Goal: Navigation & Orientation: Go to known website

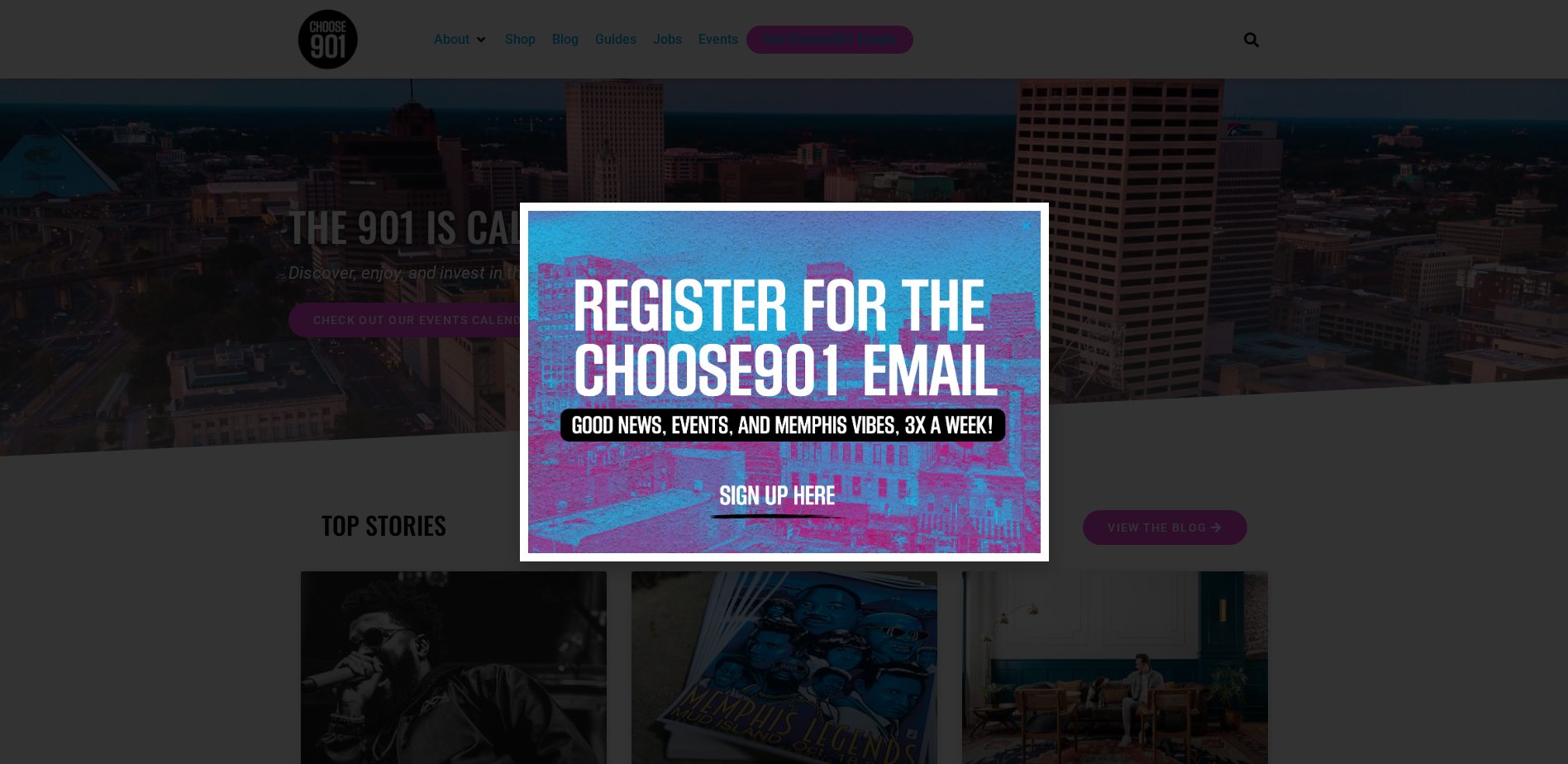
click at [1025, 223] on icon "Close" at bounding box center [1026, 225] width 12 height 12
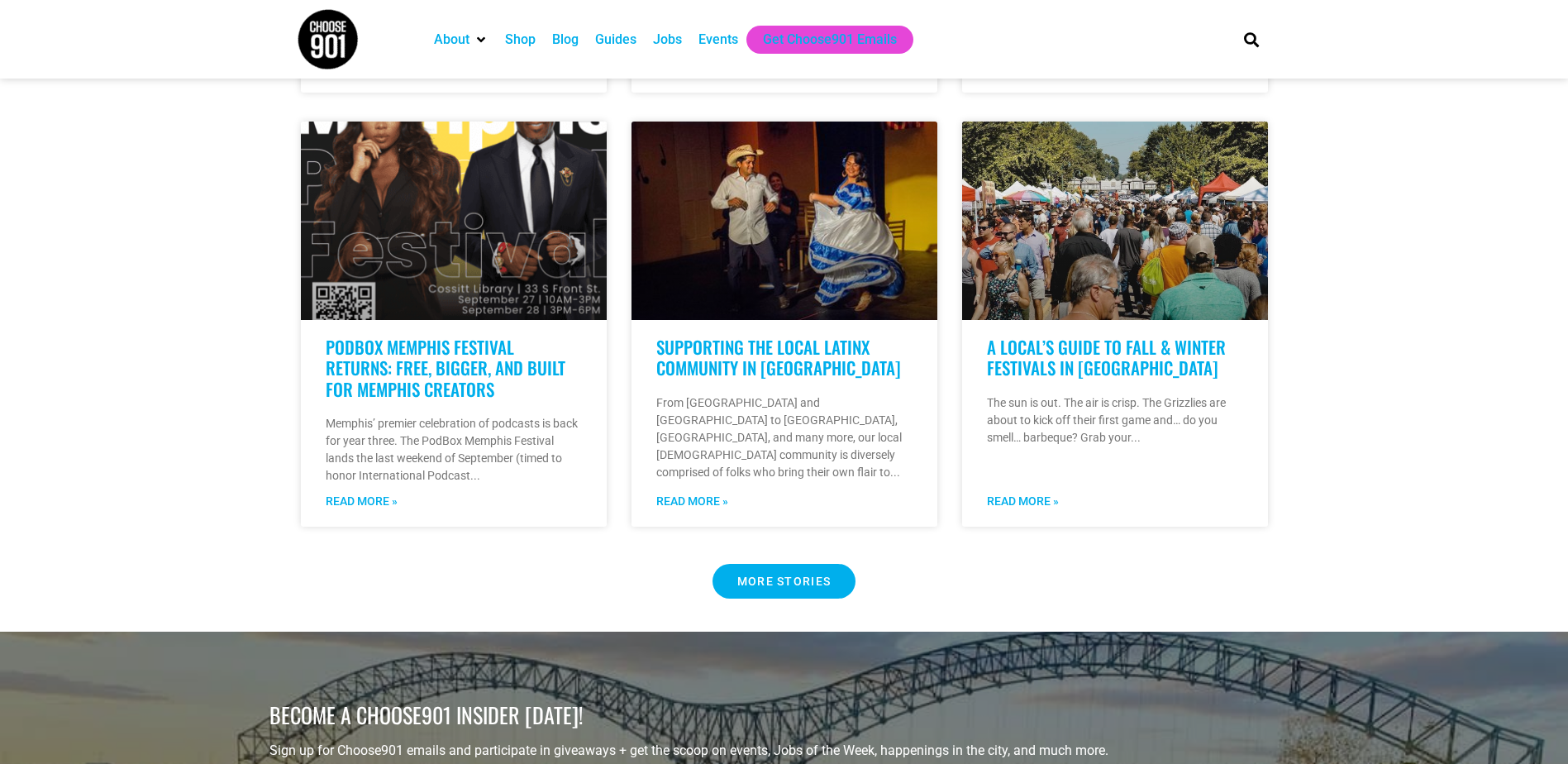
scroll to position [1570, 0]
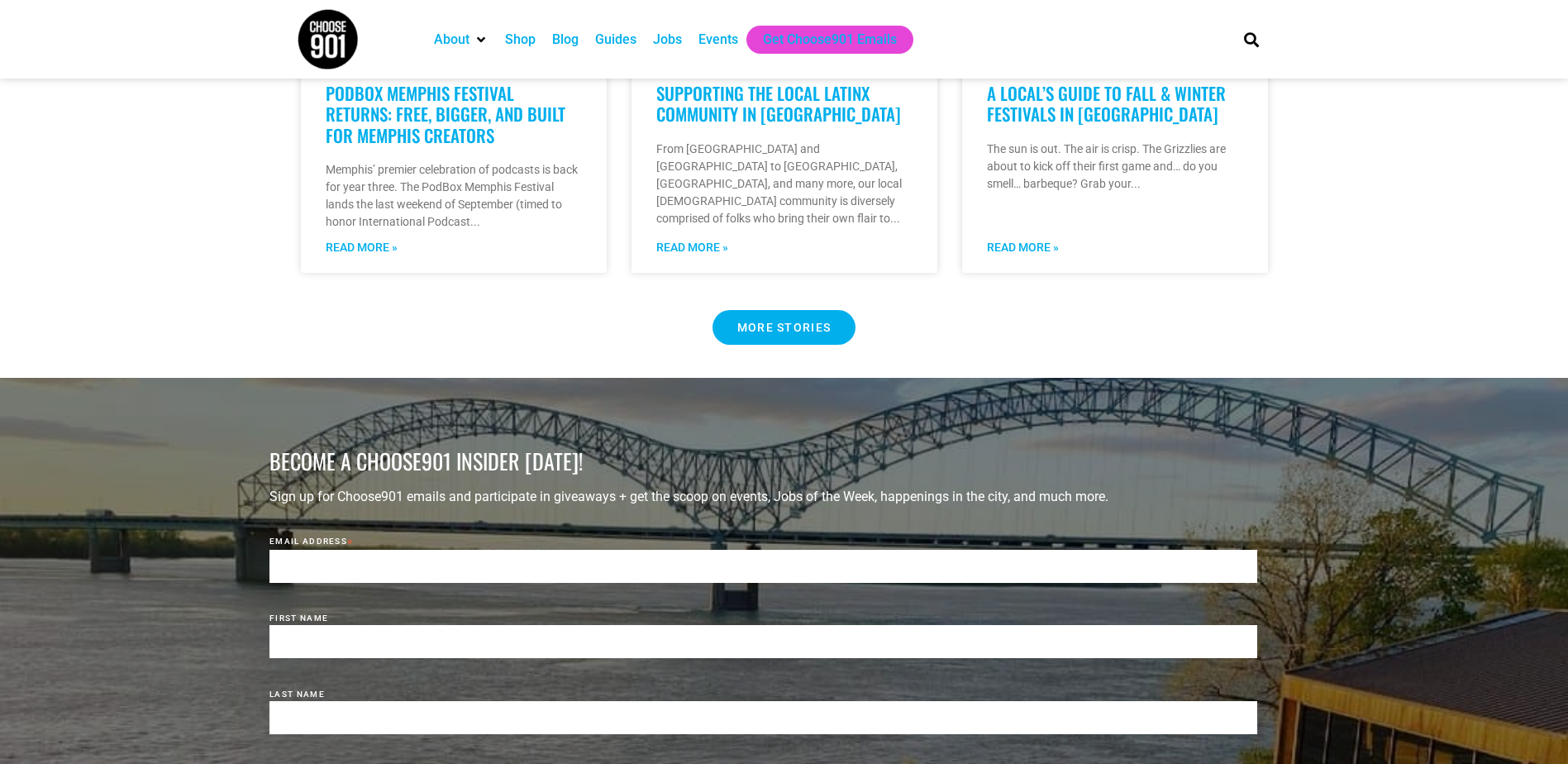
click at [753, 310] on Button "MORE STORIES" at bounding box center [784, 327] width 144 height 34
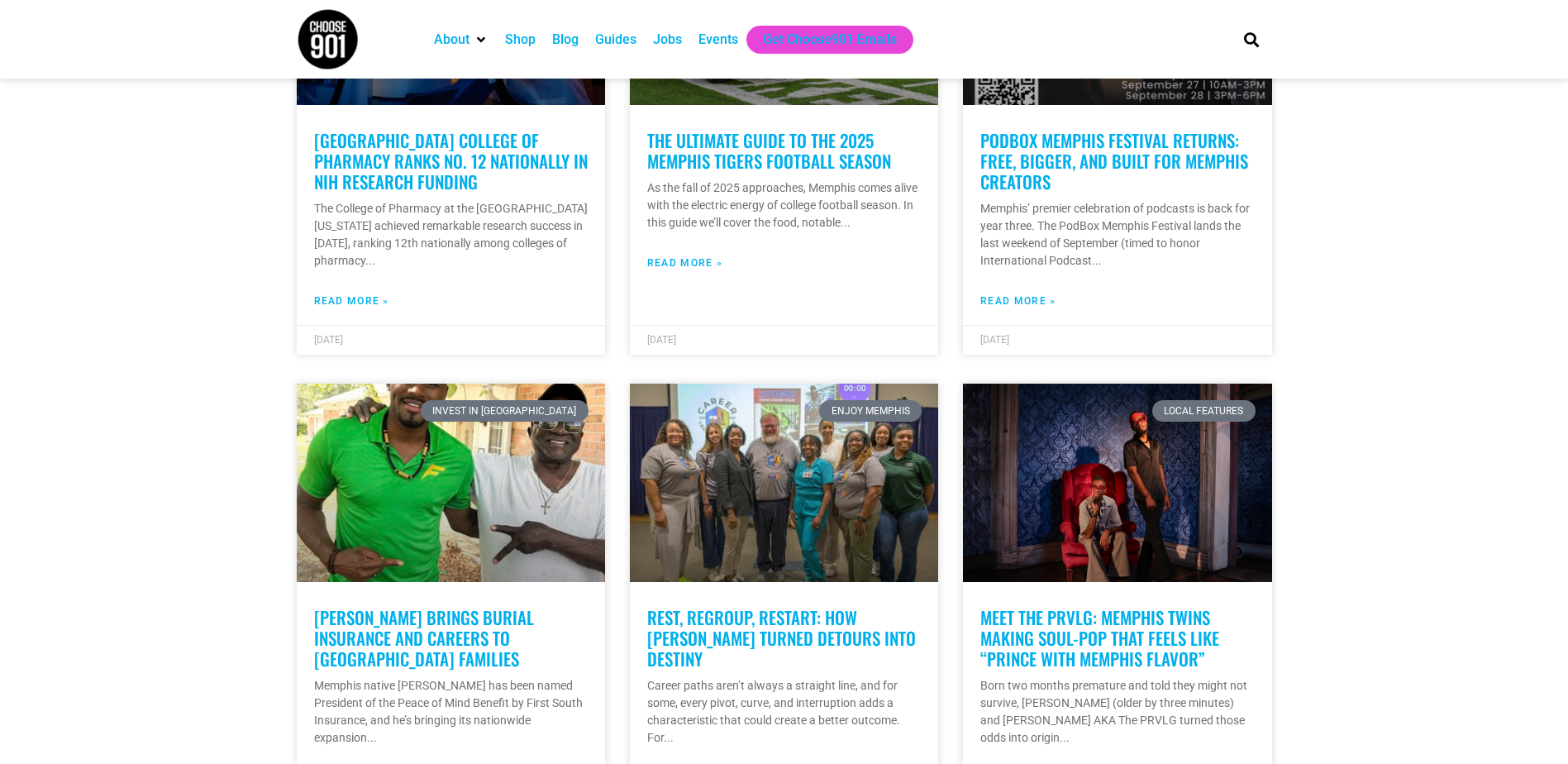
scroll to position [5091, 0]
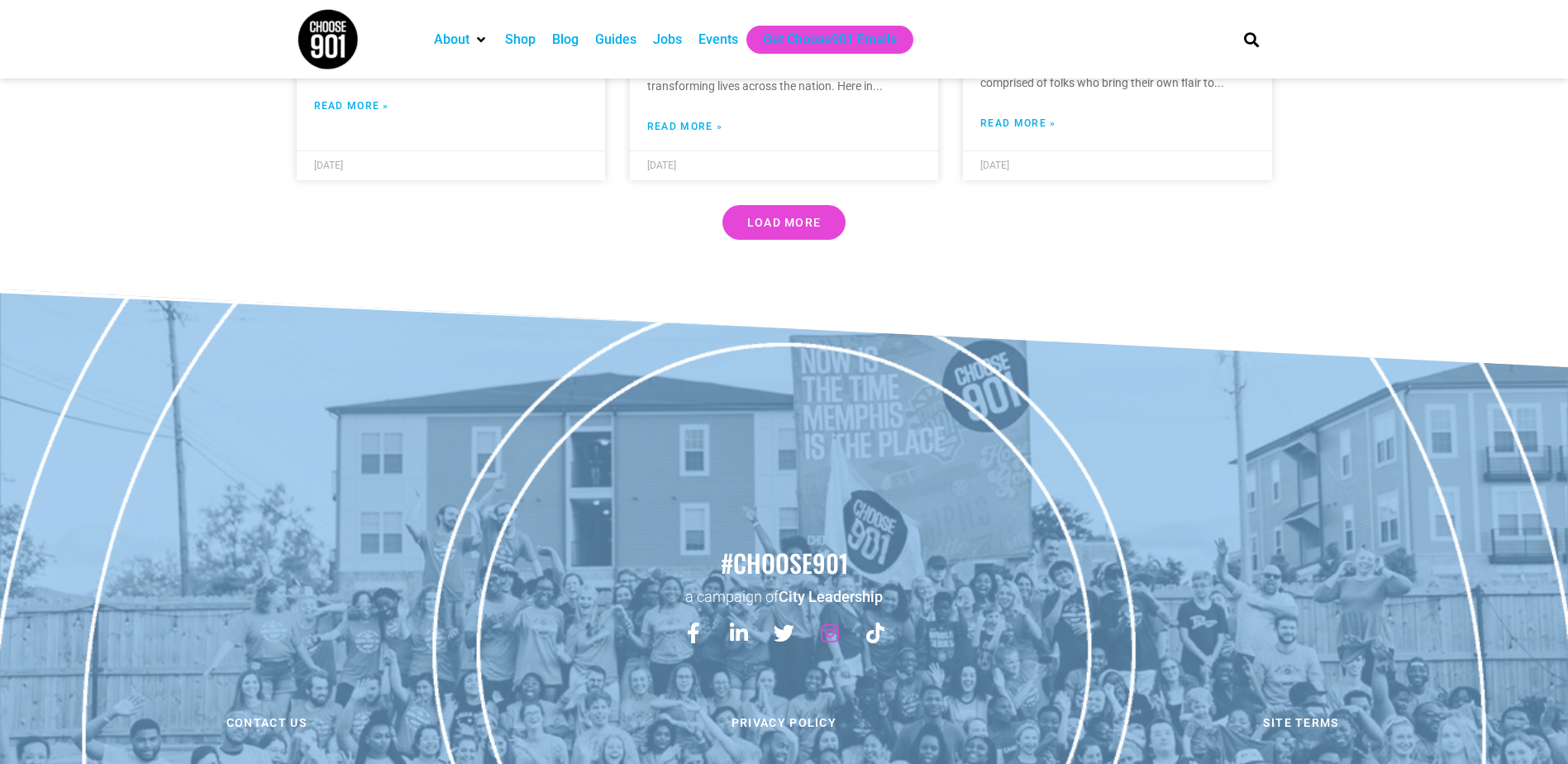
click at [826, 622] on icon at bounding box center [830, 632] width 21 height 21
